Goal: Information Seeking & Learning: Learn about a topic

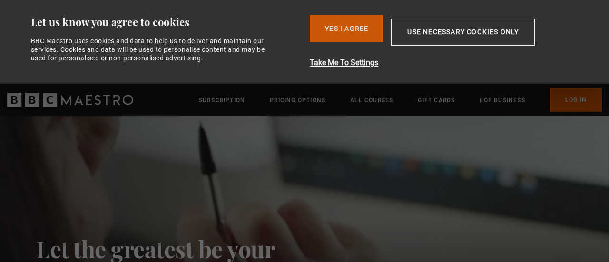
click at [332, 26] on button "Yes I Agree" at bounding box center [347, 28] width 74 height 27
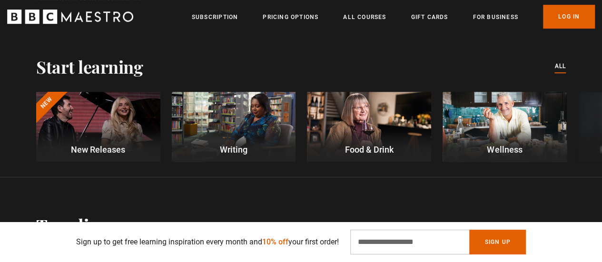
scroll to position [285, 0]
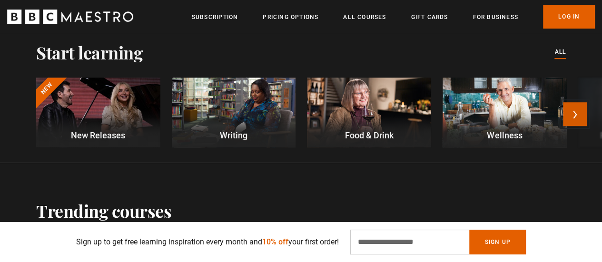
click at [584, 117] on button "Next" at bounding box center [575, 114] width 24 height 24
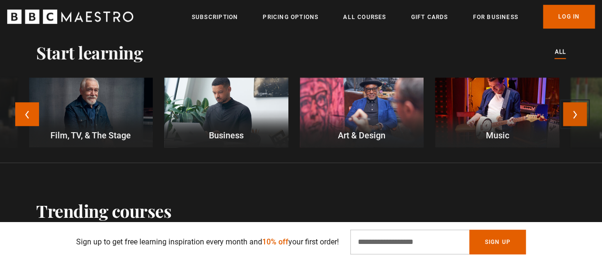
click at [584, 117] on button "Next" at bounding box center [575, 114] width 24 height 24
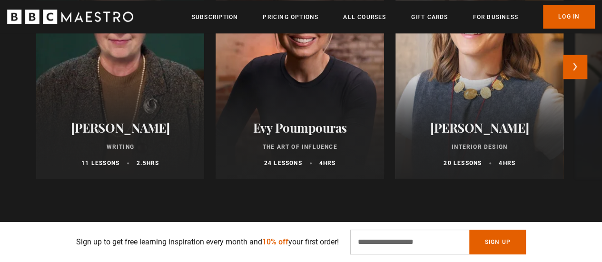
scroll to position [523, 0]
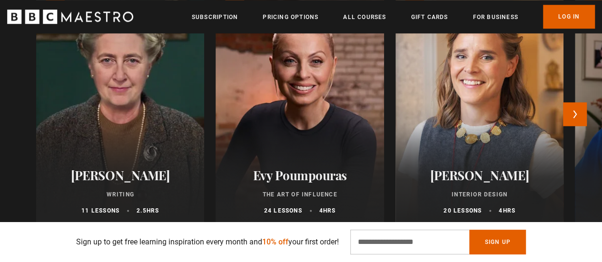
drag, startPoint x: 512, startPoint y: 174, endPoint x: 512, endPoint y: 169, distance: 5.2
click at [512, 174] on h2 "Beata Heuman" at bounding box center [479, 175] width 145 height 15
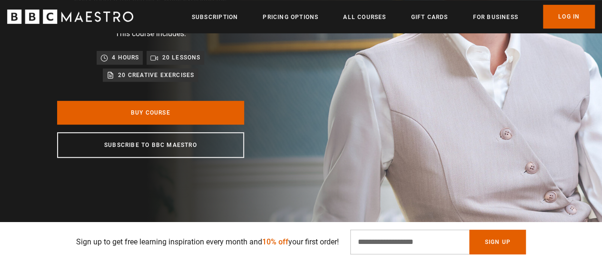
scroll to position [190, 0]
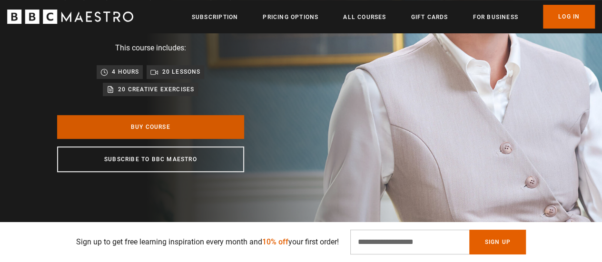
click at [183, 132] on link "Buy Course" at bounding box center [150, 127] width 187 height 24
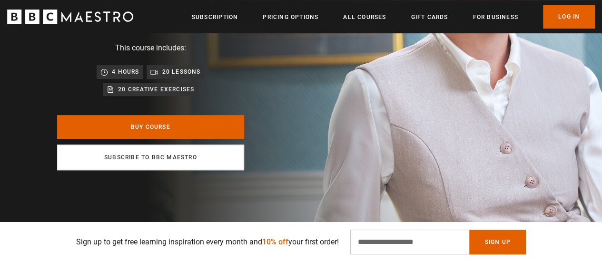
click at [183, 159] on link "Subscribe to BBC Maestro" at bounding box center [150, 158] width 187 height 26
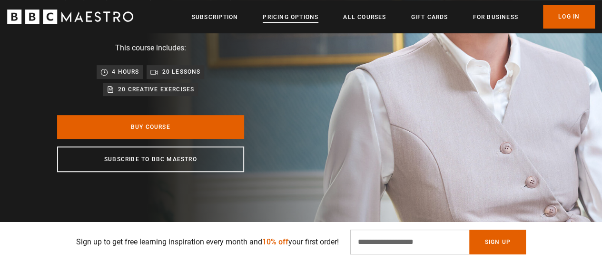
click at [283, 19] on link "Pricing Options" at bounding box center [291, 17] width 56 height 10
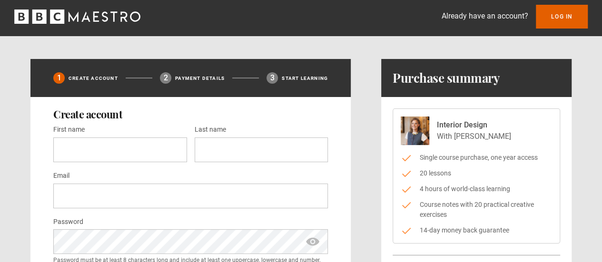
scroll to position [48, 0]
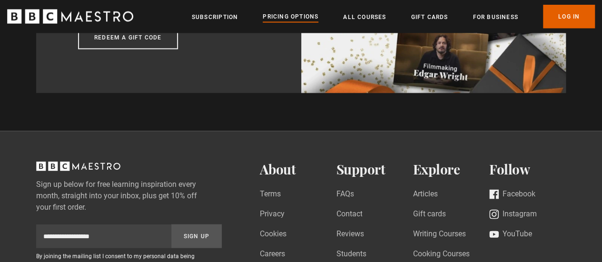
scroll to position [999, 0]
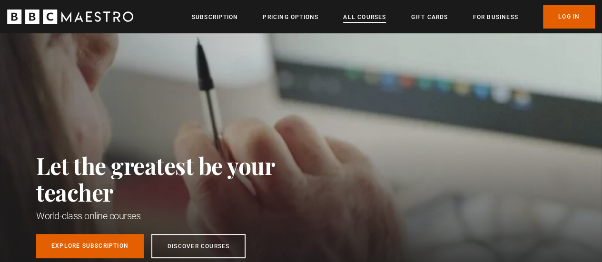
click at [361, 20] on link "All Courses" at bounding box center [364, 17] width 43 height 10
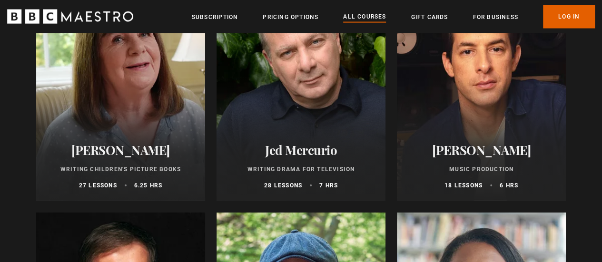
scroll to position [2806, 0]
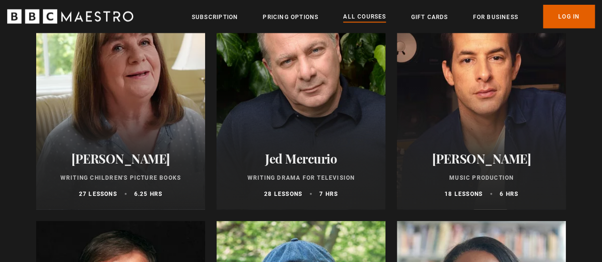
click at [546, 124] on div at bounding box center [481, 95] width 169 height 228
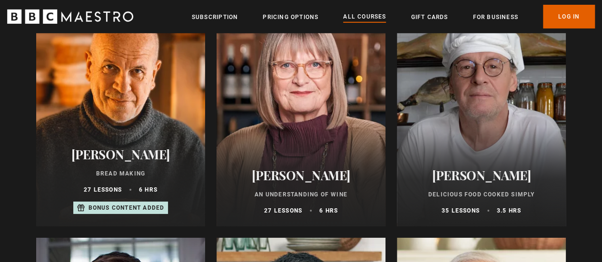
scroll to position [3282, 0]
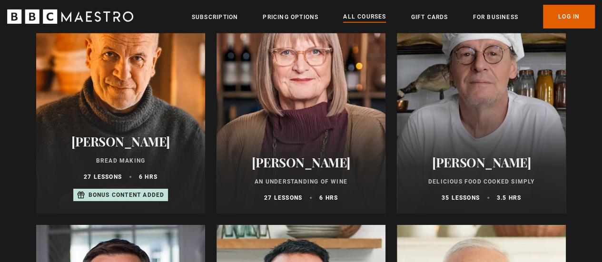
click at [120, 87] on div at bounding box center [120, 99] width 169 height 228
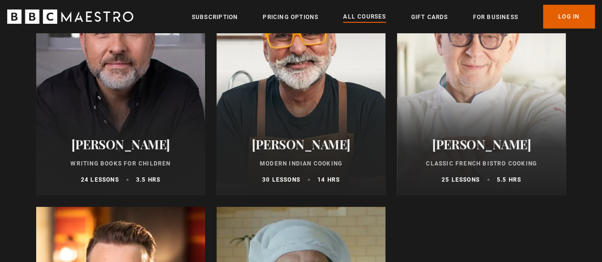
scroll to position [3520, 0]
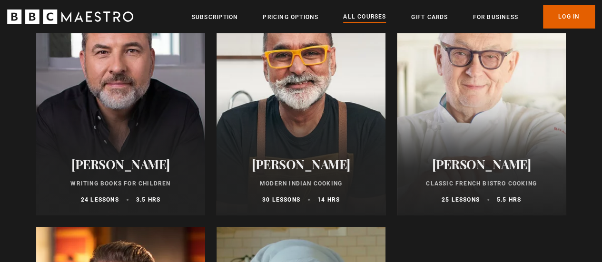
click at [502, 103] on div at bounding box center [481, 101] width 169 height 228
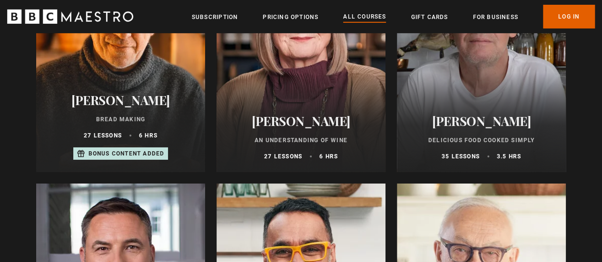
scroll to position [3282, 0]
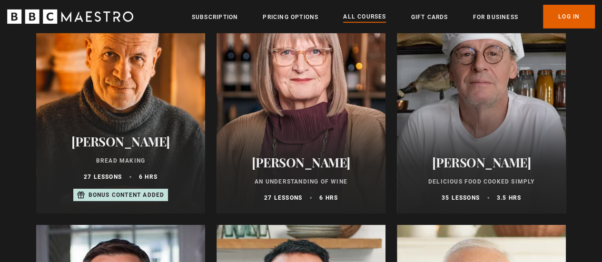
click at [448, 130] on div at bounding box center [481, 99] width 169 height 228
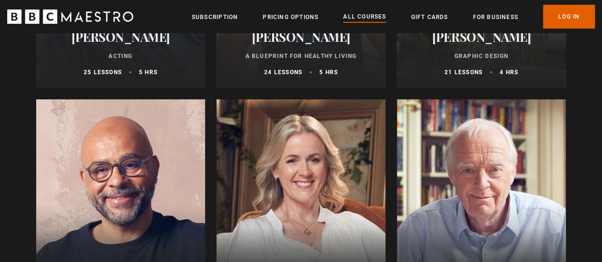
scroll to position [1712, 0]
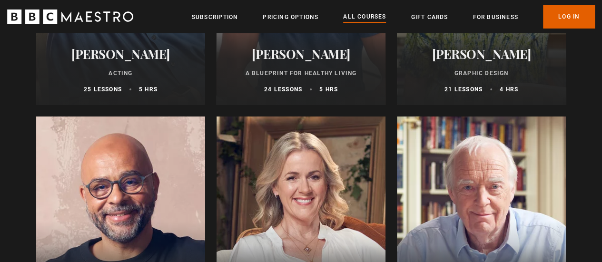
click at [305, 61] on h2 "[PERSON_NAME]" at bounding box center [301, 54] width 146 height 15
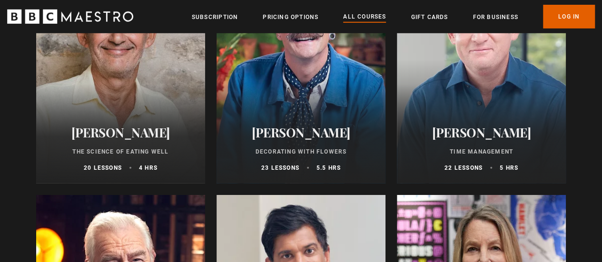
scroll to position [1379, 0]
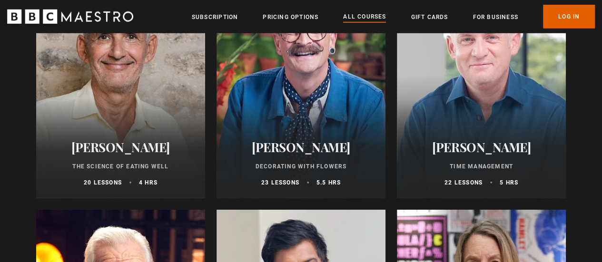
click at [329, 124] on div at bounding box center [300, 84] width 169 height 228
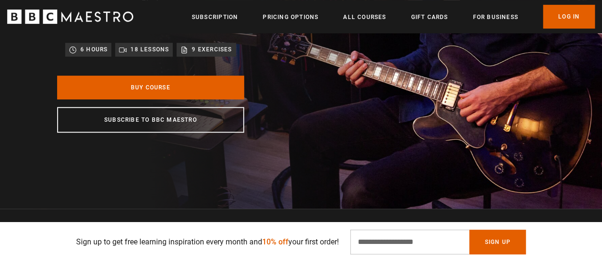
scroll to position [190, 0]
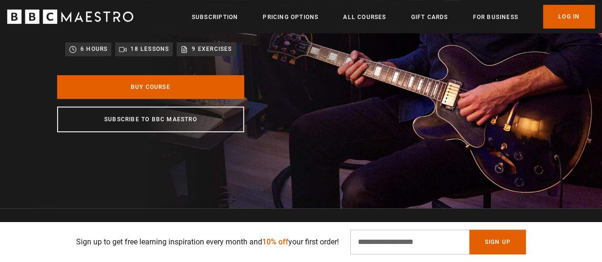
click at [142, 51] on p "18 lessons" at bounding box center [149, 49] width 39 height 10
click at [201, 50] on p "9 exercises" at bounding box center [212, 49] width 40 height 10
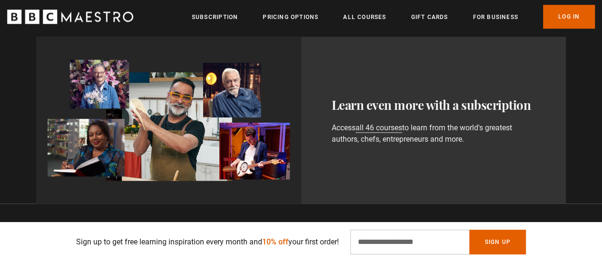
scroll to position [571, 0]
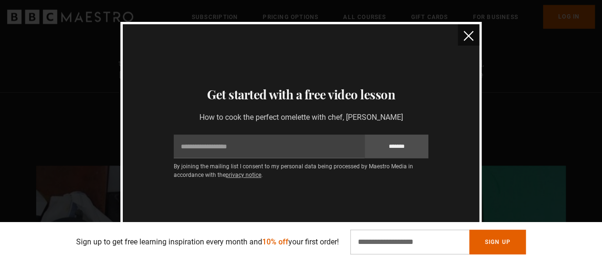
scroll to position [809, 0]
click at [462, 38] on button "close" at bounding box center [468, 34] width 21 height 21
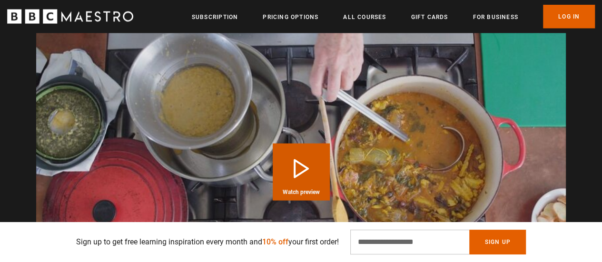
click at [307, 169] on button "Play Course overview for Classic French Bistro Cooking with Pierre Koffmann Wat…" at bounding box center [301, 172] width 57 height 57
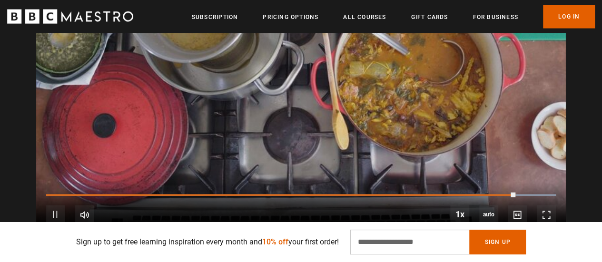
scroll to position [1058, 0]
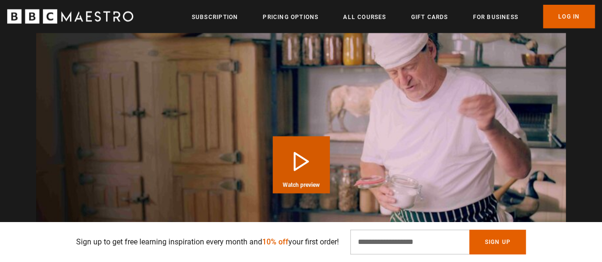
scroll to position [951, 0]
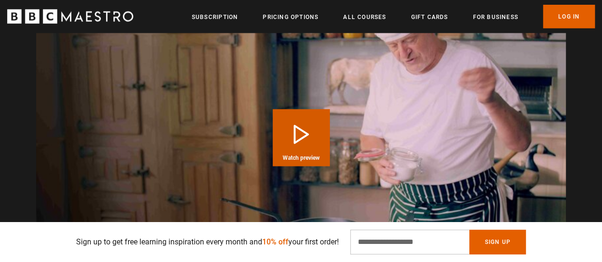
click at [311, 133] on button "Play Course overview for Delicious Food Cooked Simply with Marco Pierre White W…" at bounding box center [301, 137] width 57 height 57
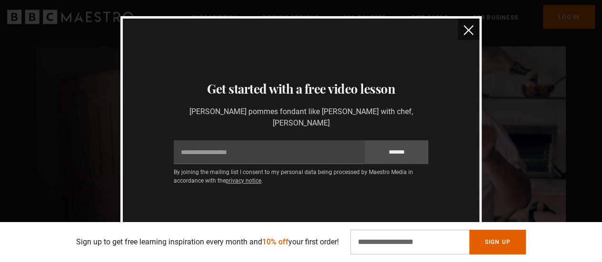
scroll to position [809, 0]
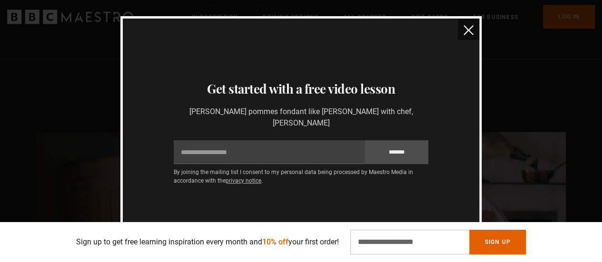
click at [466, 35] on img "close" at bounding box center [468, 30] width 10 height 10
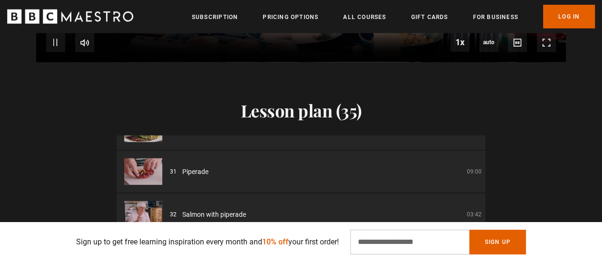
scroll to position [1128, 0]
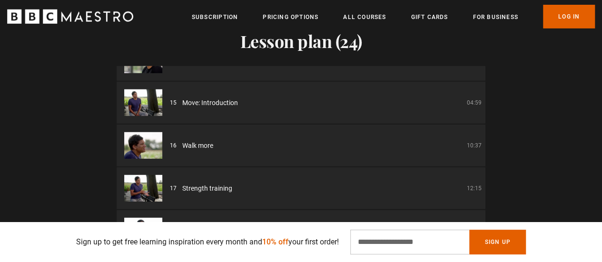
scroll to position [618, 0]
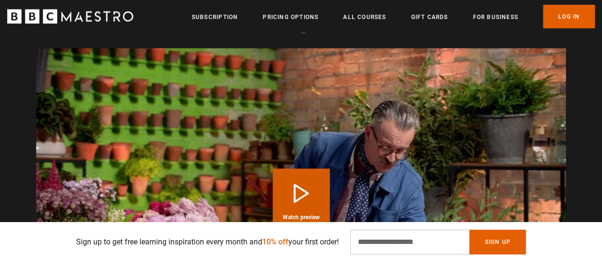
scroll to position [999, 0]
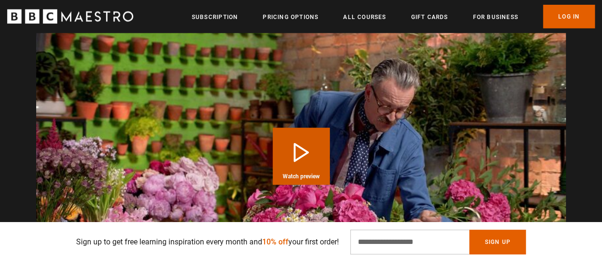
click at [309, 147] on button "Play Course overview for Decorating With Flowers with [PERSON_NAME] Watch previ…" at bounding box center [301, 156] width 57 height 57
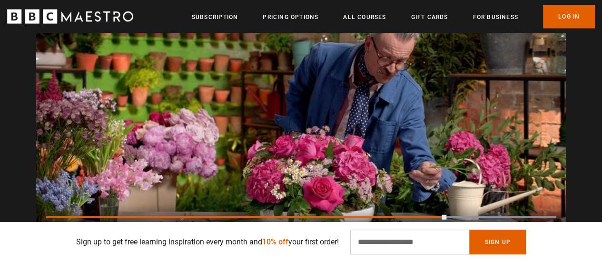
scroll to position [1063, 0]
